Goal: Register for event/course

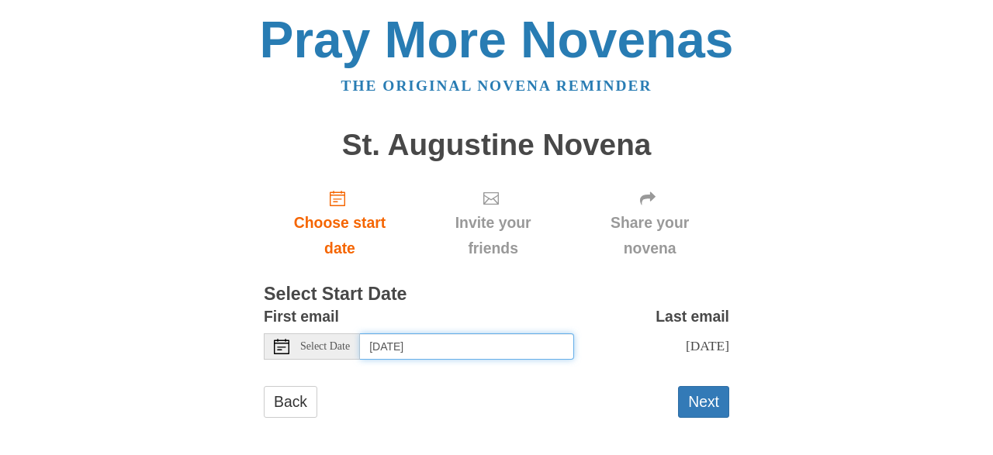
click at [430, 350] on input "Friday, August 29th" at bounding box center [467, 346] width 214 height 26
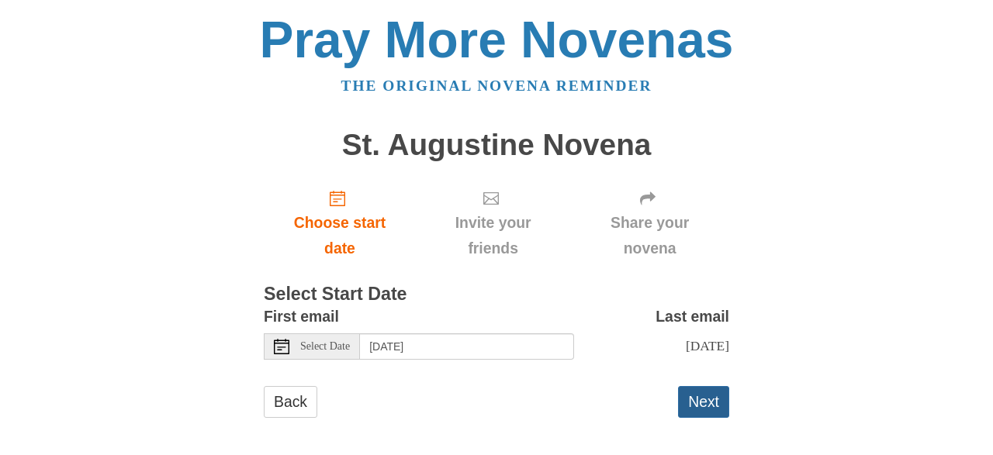
click at [706, 401] on button "Next" at bounding box center [703, 402] width 51 height 32
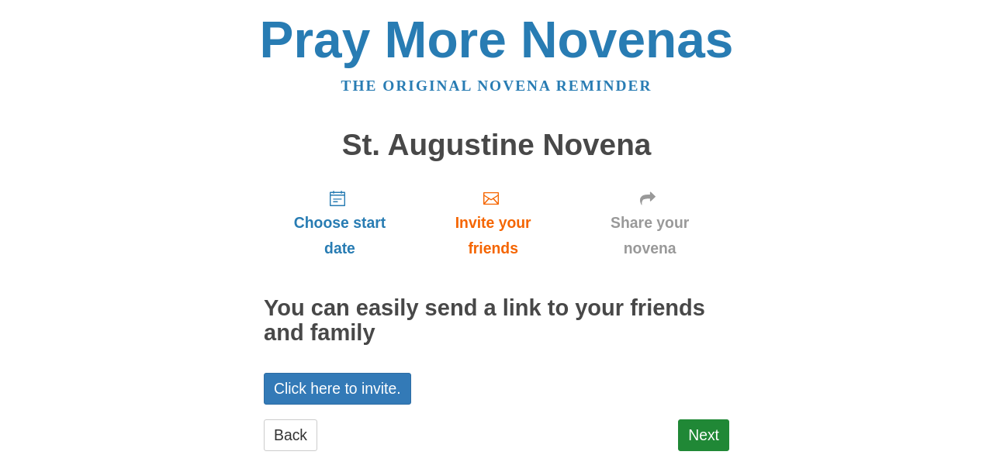
scroll to position [40, 0]
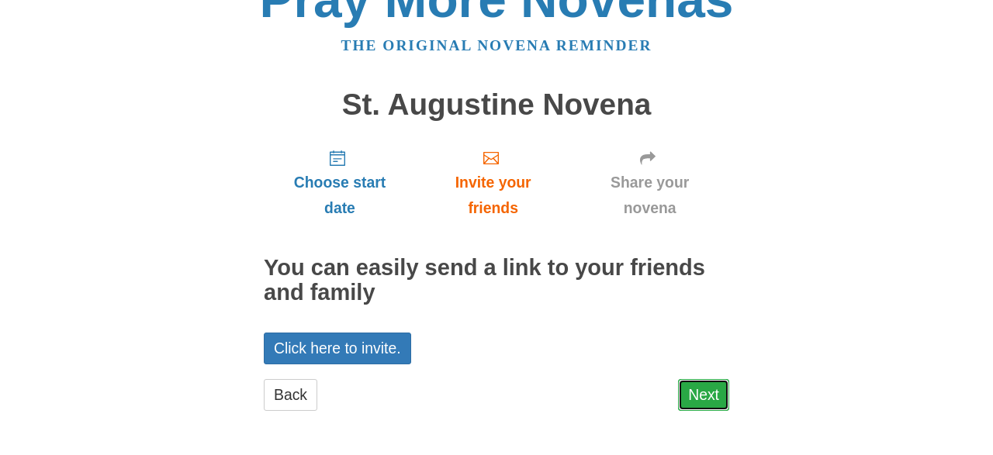
click at [699, 390] on link "Next" at bounding box center [703, 395] width 51 height 32
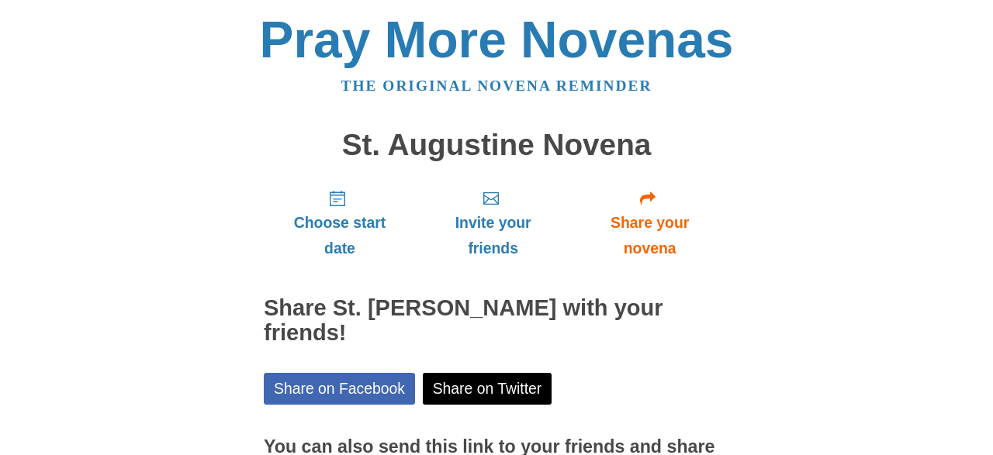
scroll to position [166, 0]
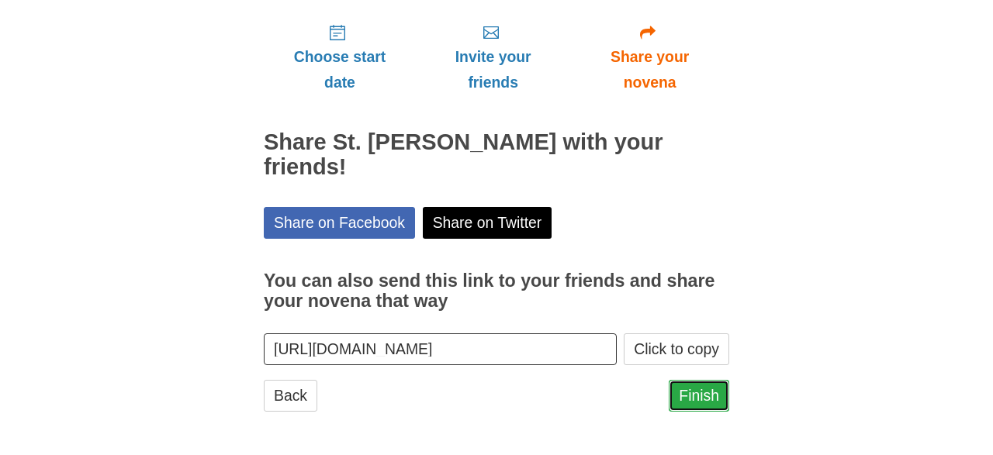
click at [705, 393] on link "Finish" at bounding box center [698, 396] width 60 height 32
